Goal: Communication & Community: Answer question/provide support

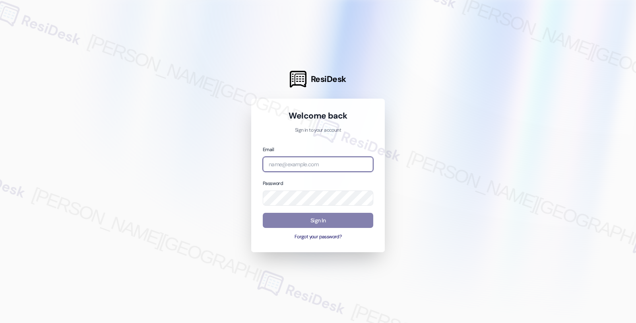
click at [304, 168] on input "email" at bounding box center [318, 165] width 110 height 16
type input "automated-surveys-balfour_beatty_communities-fides.[PERSON_NAME]@balfour_beatty…"
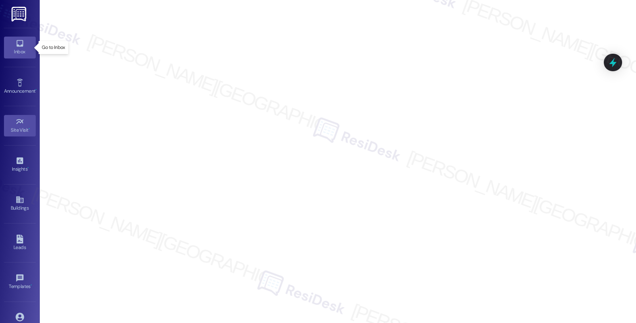
click at [17, 48] on div "Inbox" at bounding box center [20, 52] width 40 height 8
